Goal: Task Accomplishment & Management: Use online tool/utility

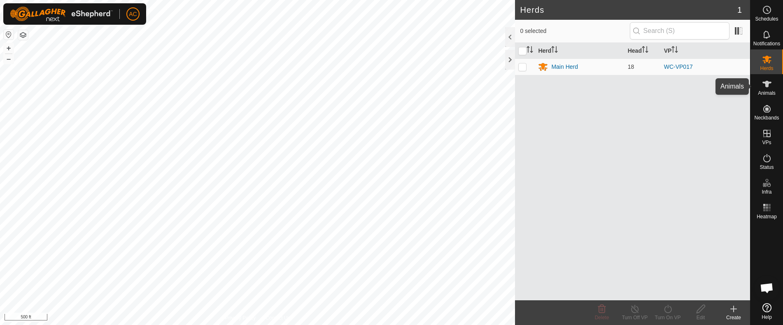
click at [765, 86] on icon at bounding box center [766, 84] width 9 height 7
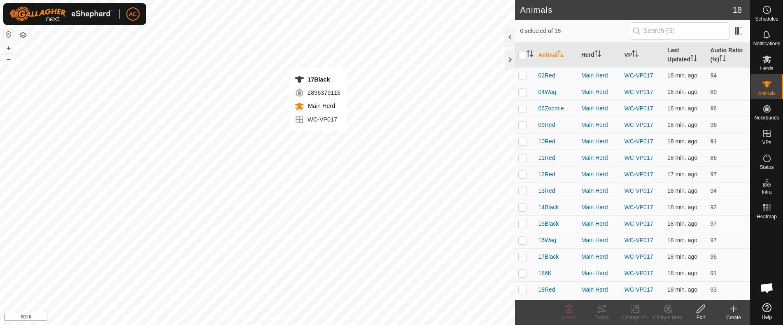
checkbox input "true"
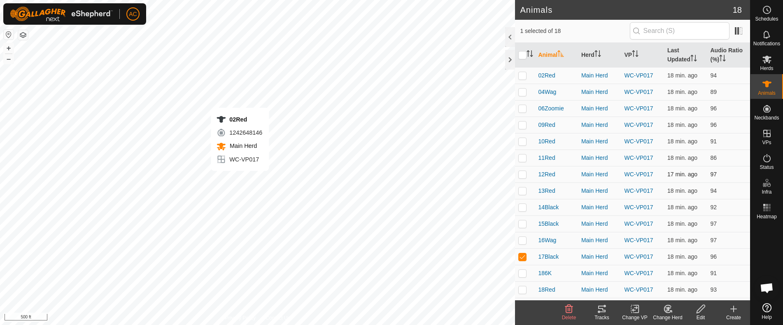
checkbox input "true"
checkbox input "false"
click at [520, 158] on p-checkbox at bounding box center [522, 157] width 8 height 7
checkbox input "true"
click at [602, 313] on icon at bounding box center [602, 309] width 10 height 10
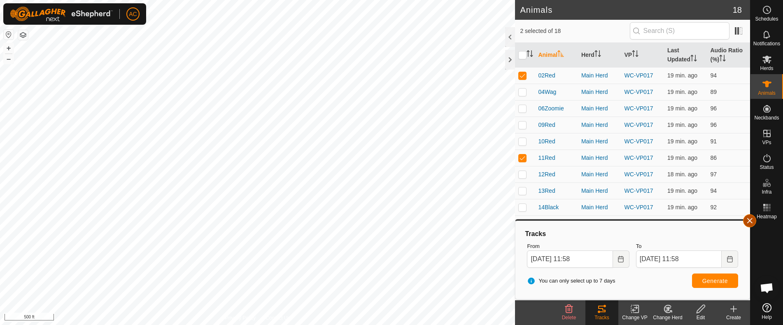
click at [751, 221] on button "button" at bounding box center [749, 220] width 13 height 13
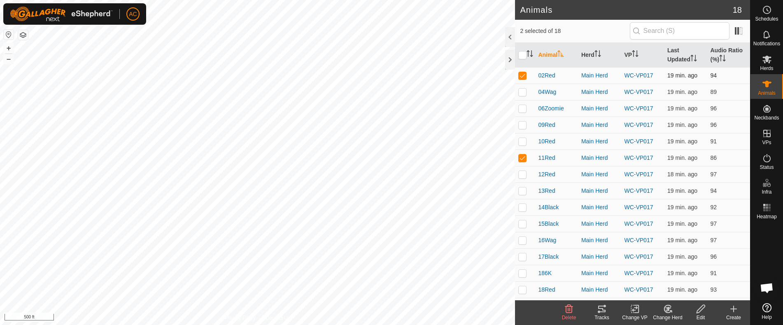
click at [521, 75] on p-checkbox at bounding box center [522, 75] width 8 height 7
checkbox input "false"
click at [521, 155] on p-checkbox at bounding box center [522, 157] width 8 height 7
checkbox input "false"
